Goal: Information Seeking & Learning: Find contact information

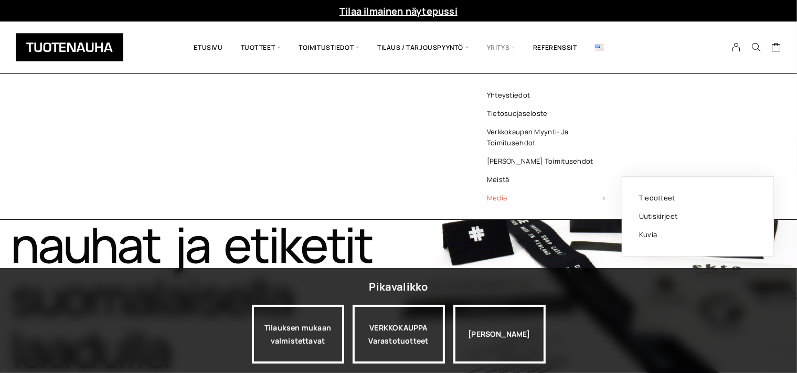
click at [495, 199] on span "Media" at bounding box center [546, 198] width 152 height 18
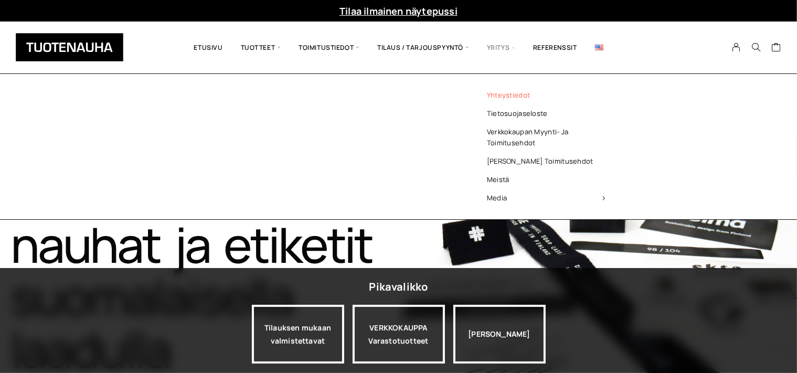
click at [521, 94] on link "Yhteystiedot" at bounding box center [546, 95] width 152 height 18
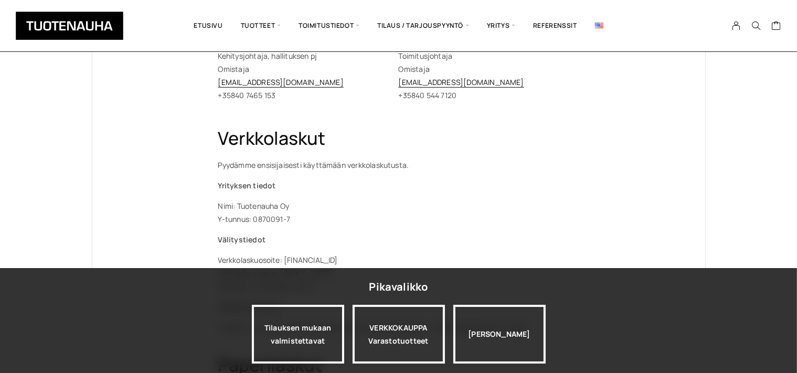
scroll to position [443, 0]
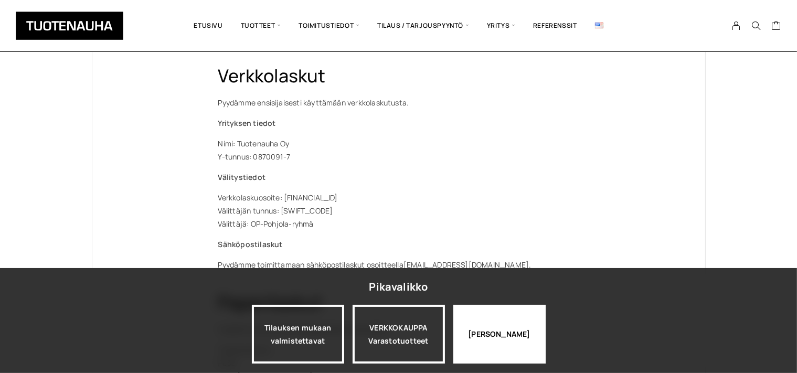
click at [503, 360] on div "[PERSON_NAME]" at bounding box center [499, 334] width 92 height 59
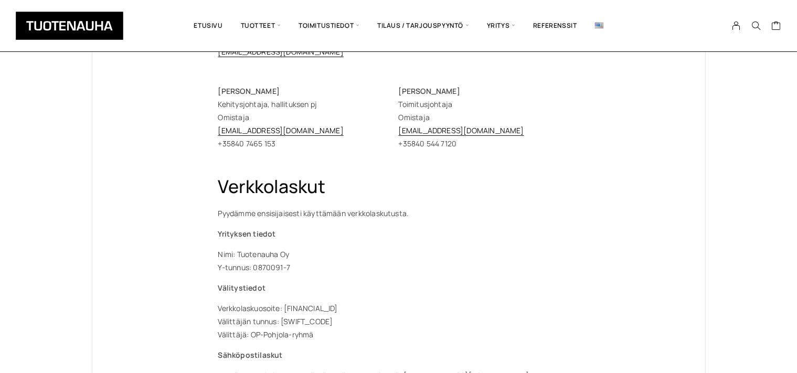
scroll to position [221, 0]
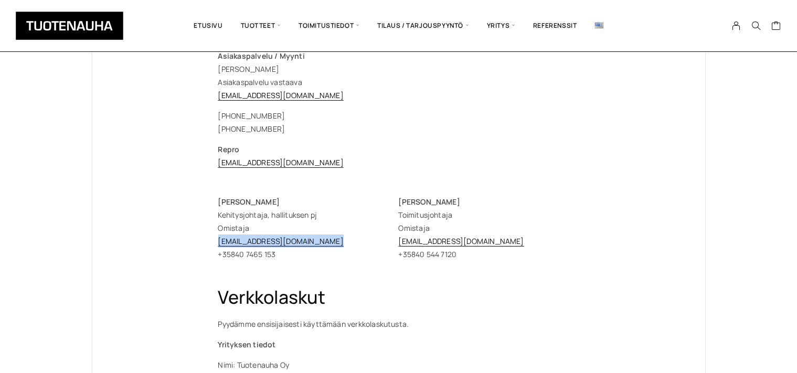
drag, startPoint x: 325, startPoint y: 238, endPoint x: 212, endPoint y: 246, distance: 113.1
click at [212, 246] on div "Tuotenauha Oy [EMAIL_ADDRESS][DOMAIN_NAME] [EMAIL_ADDRESS][DOMAIN_NAME] Puh. [P…" at bounding box center [398, 267] width 403 height 748
copy link "[EMAIL_ADDRESS][DOMAIN_NAME]"
